Goal: Check status: Check status

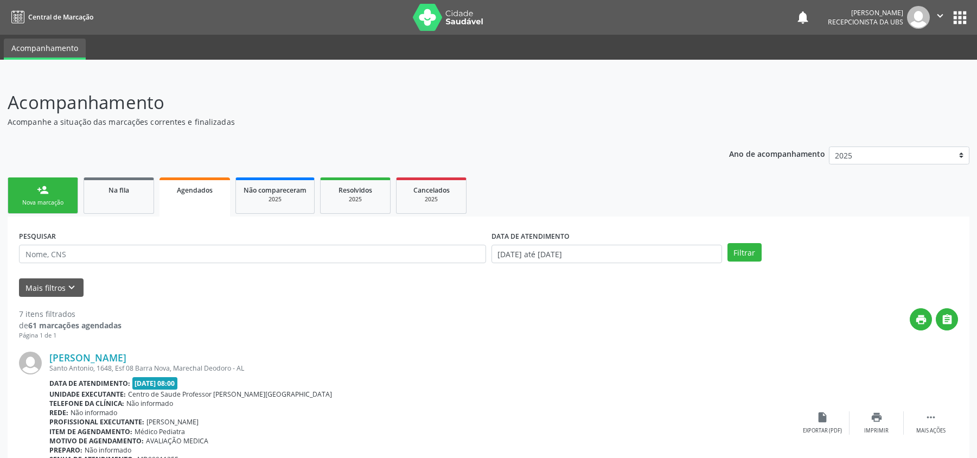
select select "9"
drag, startPoint x: 0, startPoint y: 0, endPoint x: 501, endPoint y: 112, distance: 513.4
click at [501, 245] on input "[DATE] até [DATE]" at bounding box center [606, 254] width 230 height 18
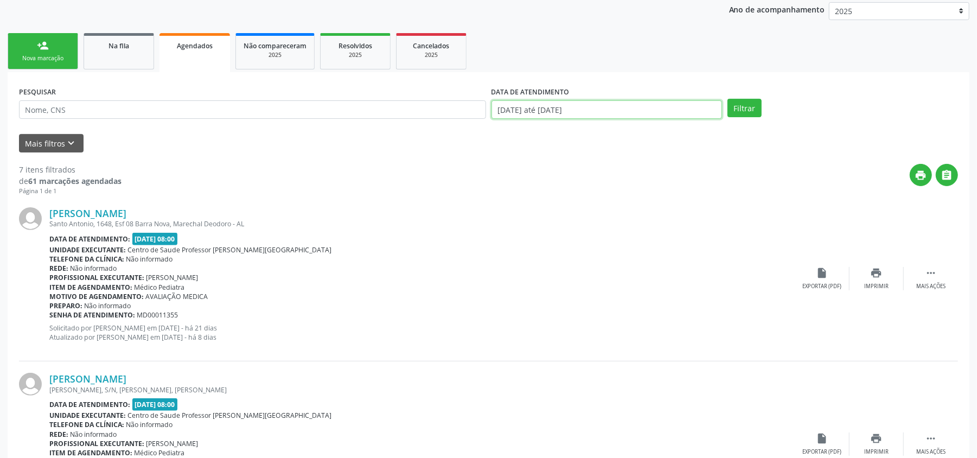
scroll to position [144, 0]
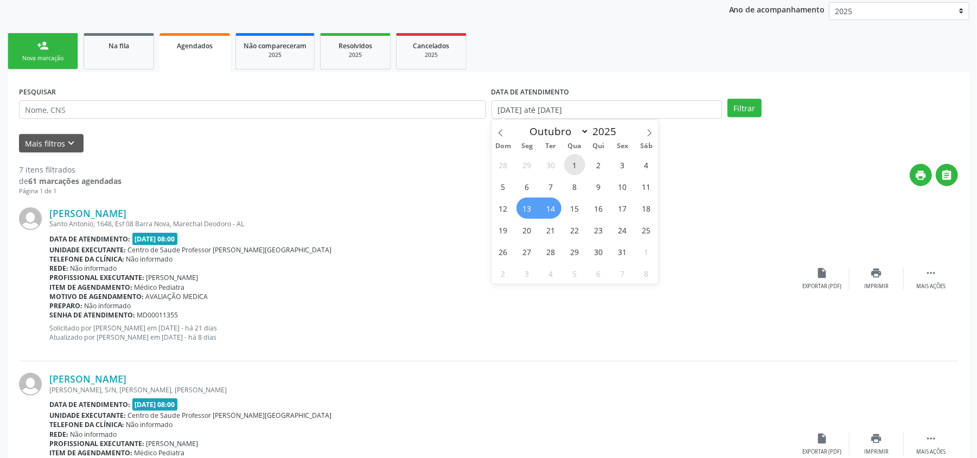
click at [576, 167] on span "1" at bounding box center [574, 164] width 21 height 21
type input "01/10/2025"
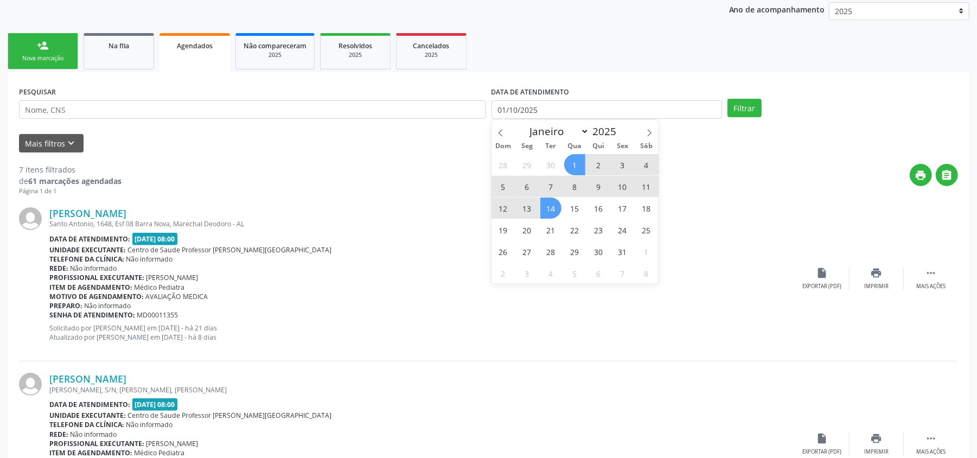
click at [549, 205] on span "14" at bounding box center [550, 207] width 21 height 21
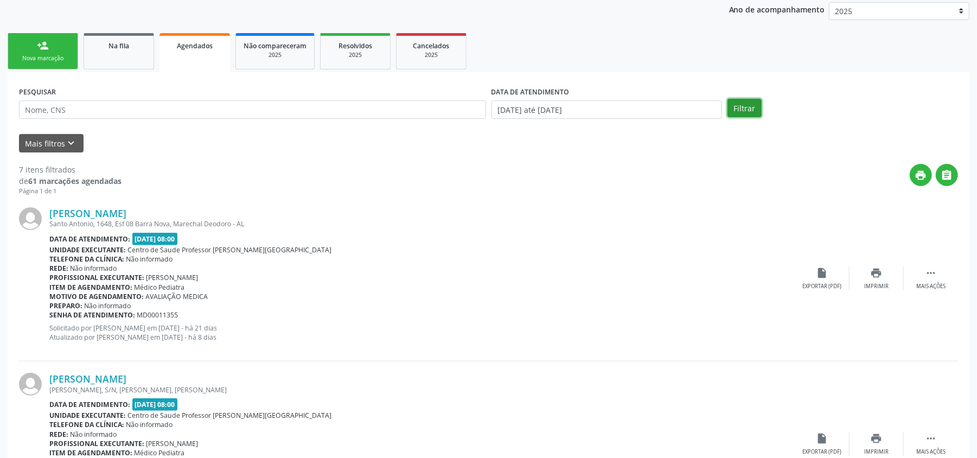
drag, startPoint x: 742, startPoint y: 109, endPoint x: 738, endPoint y: 105, distance: 6.2
click at [741, 108] on button "Filtrar" at bounding box center [744, 108] width 34 height 18
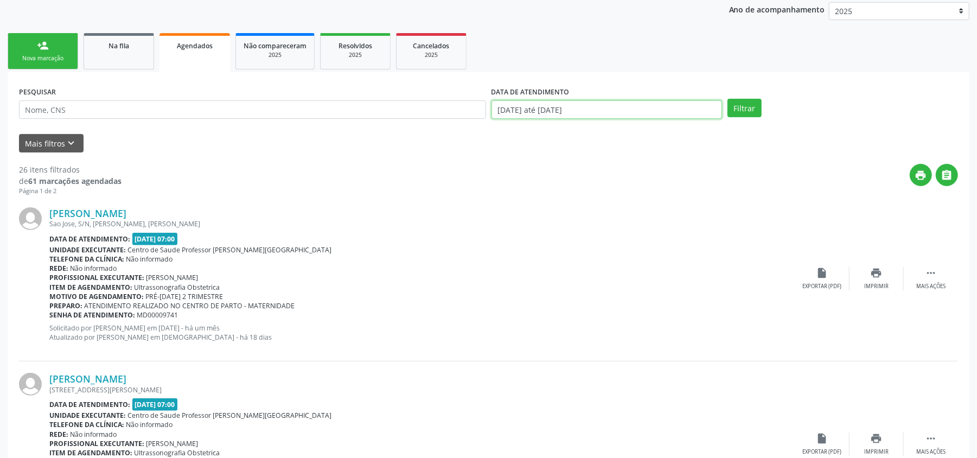
click at [617, 111] on input "[DATE] até [DATE]" at bounding box center [606, 109] width 230 height 18
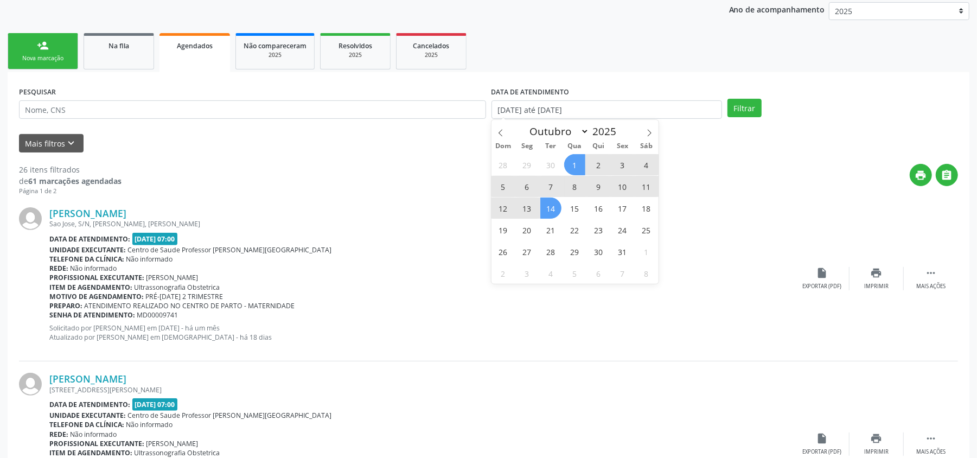
click at [522, 203] on span "13" at bounding box center [526, 207] width 21 height 21
type input "[DATE]"
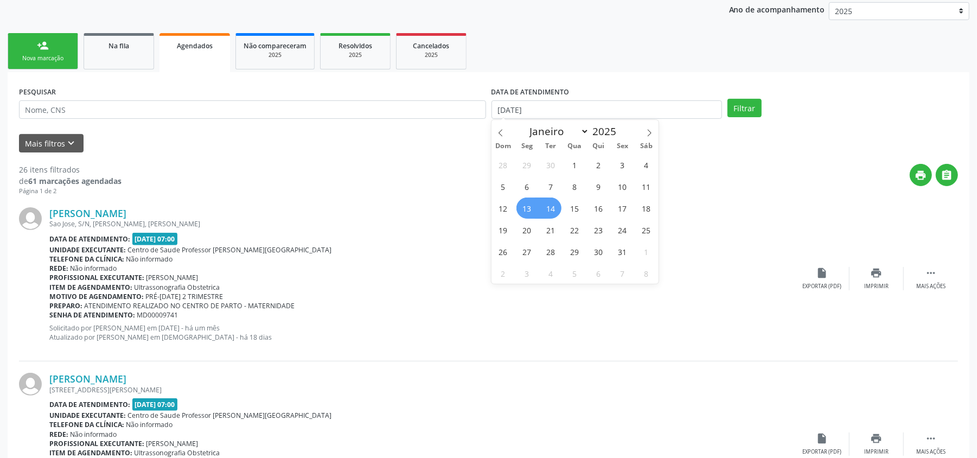
click at [554, 201] on span "14" at bounding box center [550, 207] width 21 height 21
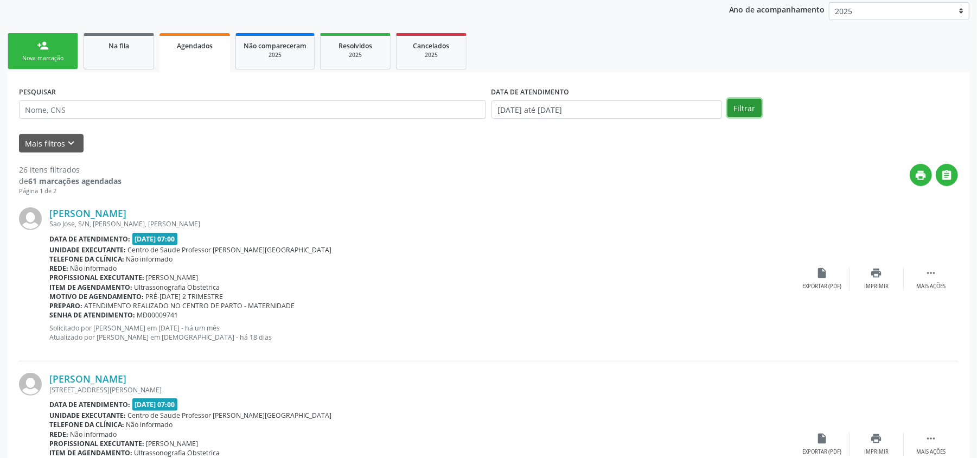
click at [733, 107] on button "Filtrar" at bounding box center [744, 108] width 34 height 18
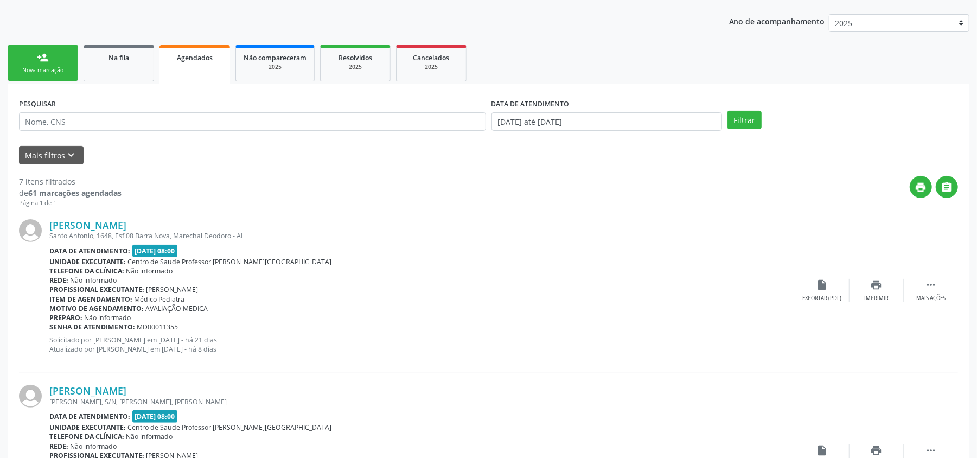
scroll to position [72, 0]
